Goal: Task Accomplishment & Management: Manage account settings

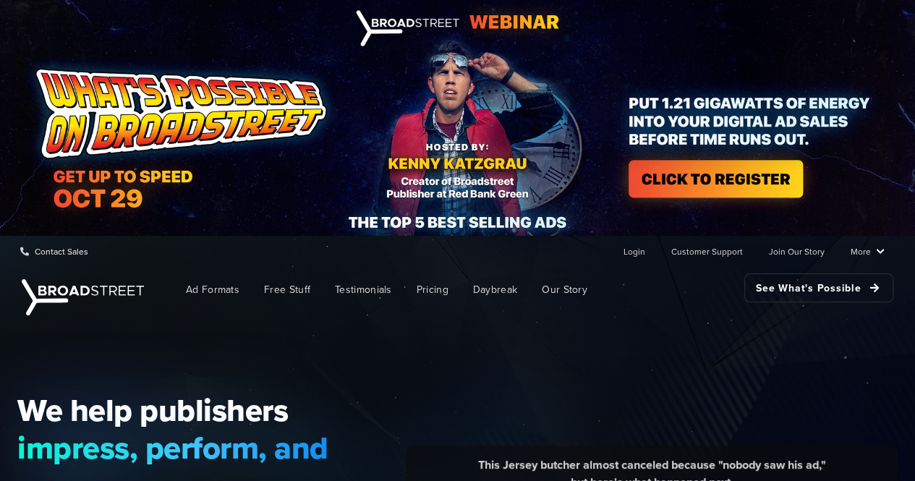
click at [650, 254] on ul "Login Customer Support Join Our Story More Resources Blog Partners Case Studies…" at bounding box center [743, 251] width 284 height 29
click at [637, 253] on link "Login" at bounding box center [635, 251] width 22 height 29
click at [635, 251] on link "Login" at bounding box center [635, 251] width 22 height 29
click at [640, 255] on link "Login" at bounding box center [635, 251] width 22 height 29
